Goal: Communication & Community: Answer question/provide support

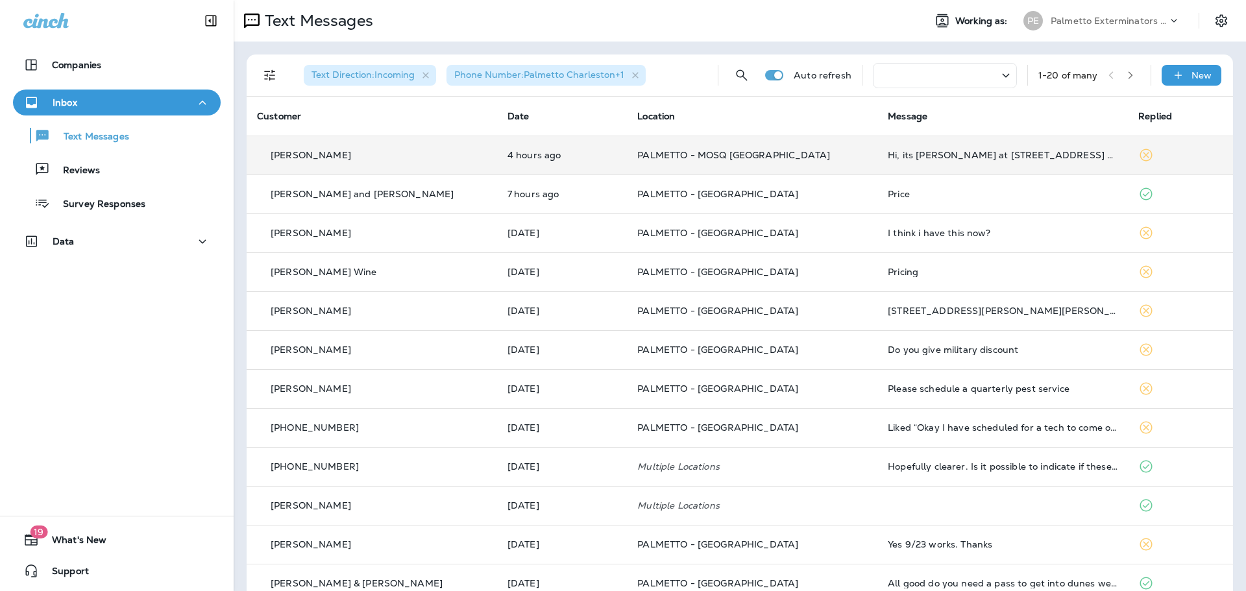
click at [672, 141] on td "PALMETTO - MOSQ [GEOGRAPHIC_DATA]" at bounding box center [752, 155] width 250 height 39
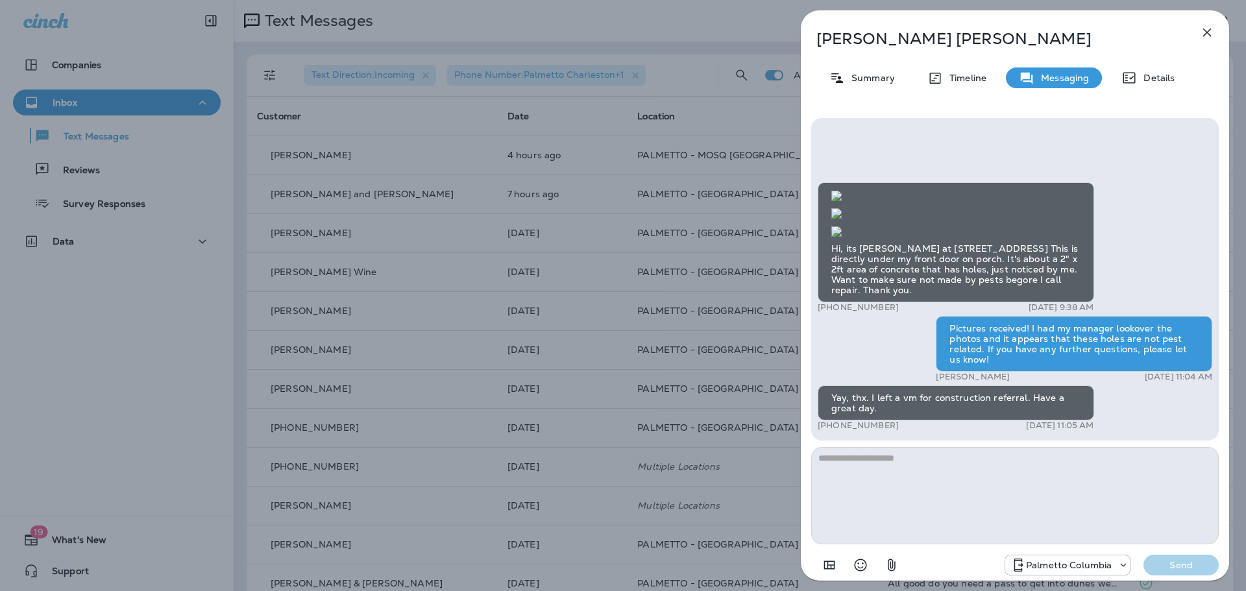
click at [859, 457] on textarea at bounding box center [1015, 495] width 408 height 97
type textarea "********"
drag, startPoint x: 1169, startPoint y: 572, endPoint x: 1150, endPoint y: 565, distance: 20.7
click at [1169, 572] on button "Send" at bounding box center [1180, 565] width 75 height 21
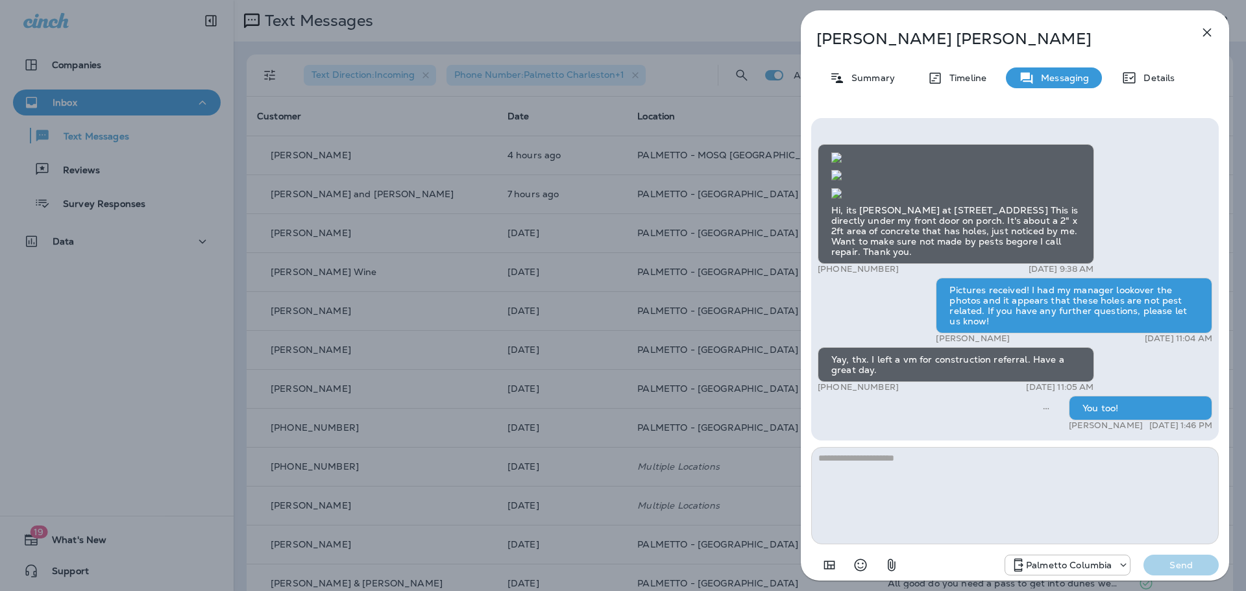
click at [1029, 565] on p "Palmetto Columbia" at bounding box center [1069, 565] width 86 height 10
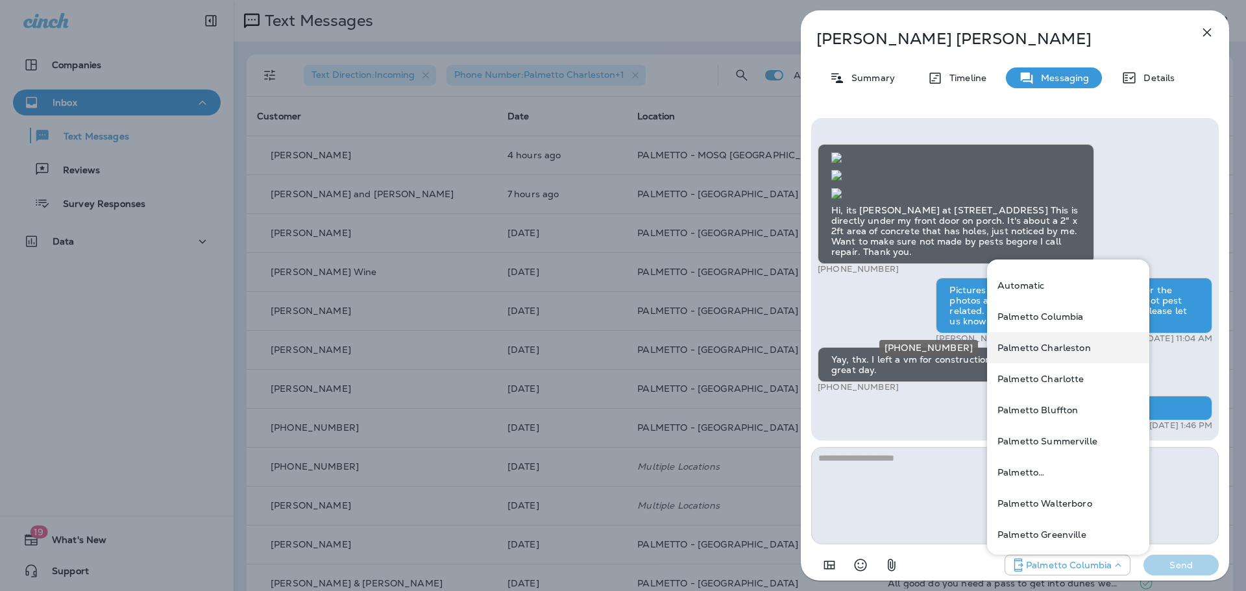
click at [1070, 350] on p "Palmetto Charleston" at bounding box center [1043, 348] width 93 height 10
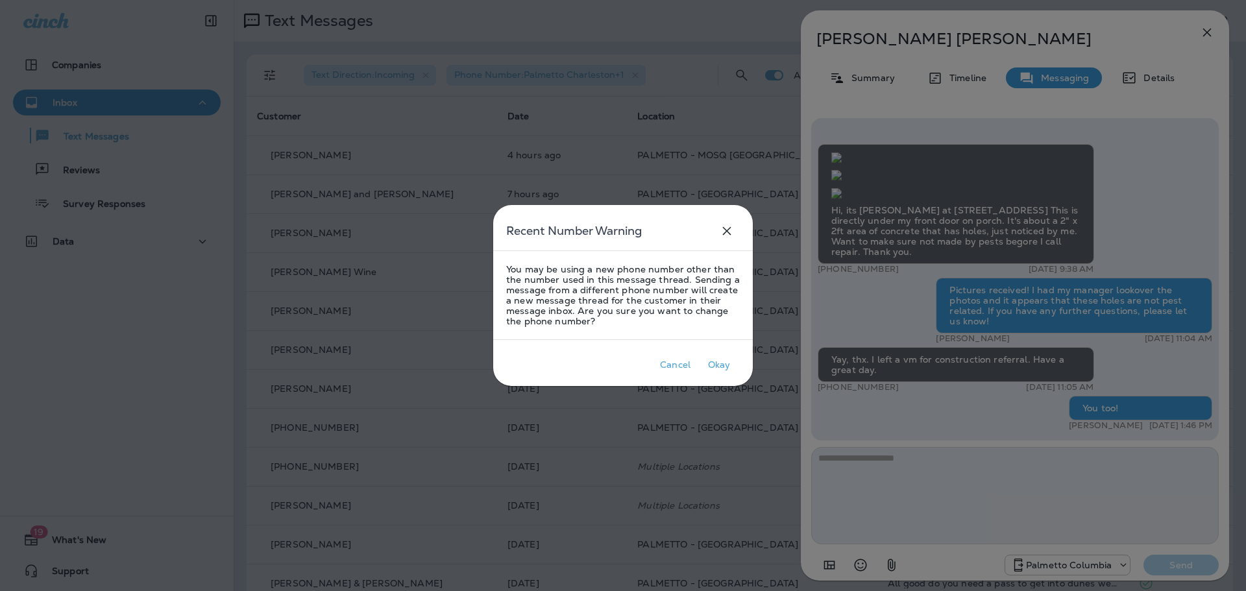
click at [725, 229] on icon "close" at bounding box center [727, 231] width 8 height 8
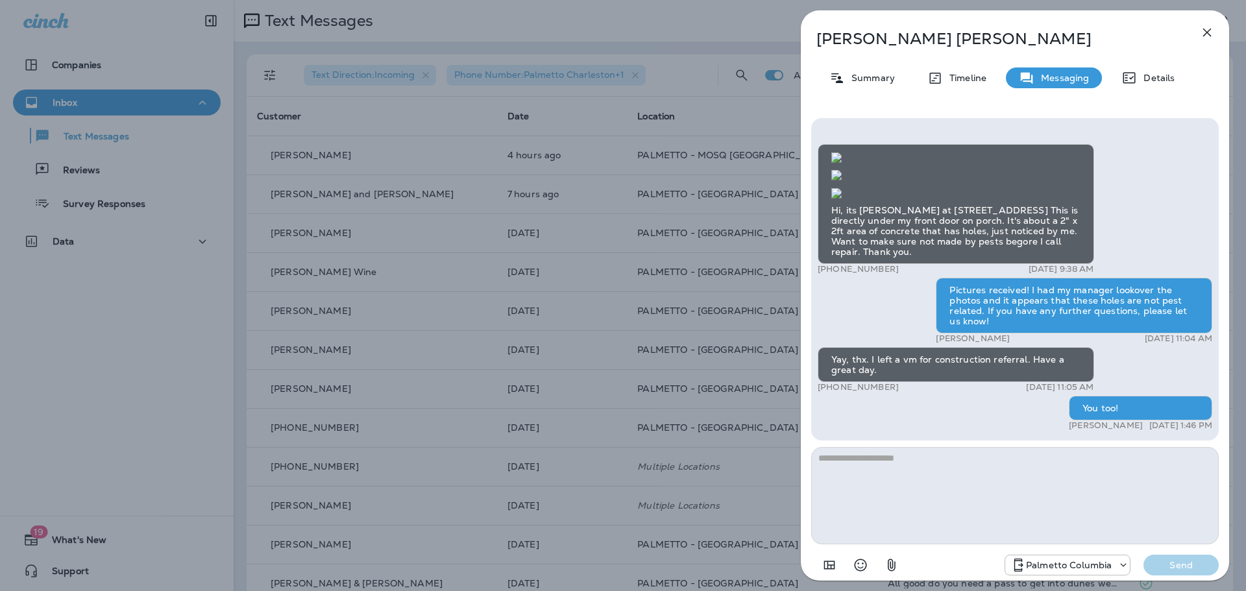
click at [752, 275] on div "Carol Gossage Summary Timeline Messaging Details Hi, its Carol Gossage at 1445 …" at bounding box center [623, 295] width 1246 height 591
